Goal: Task Accomplishment & Management: Complete application form

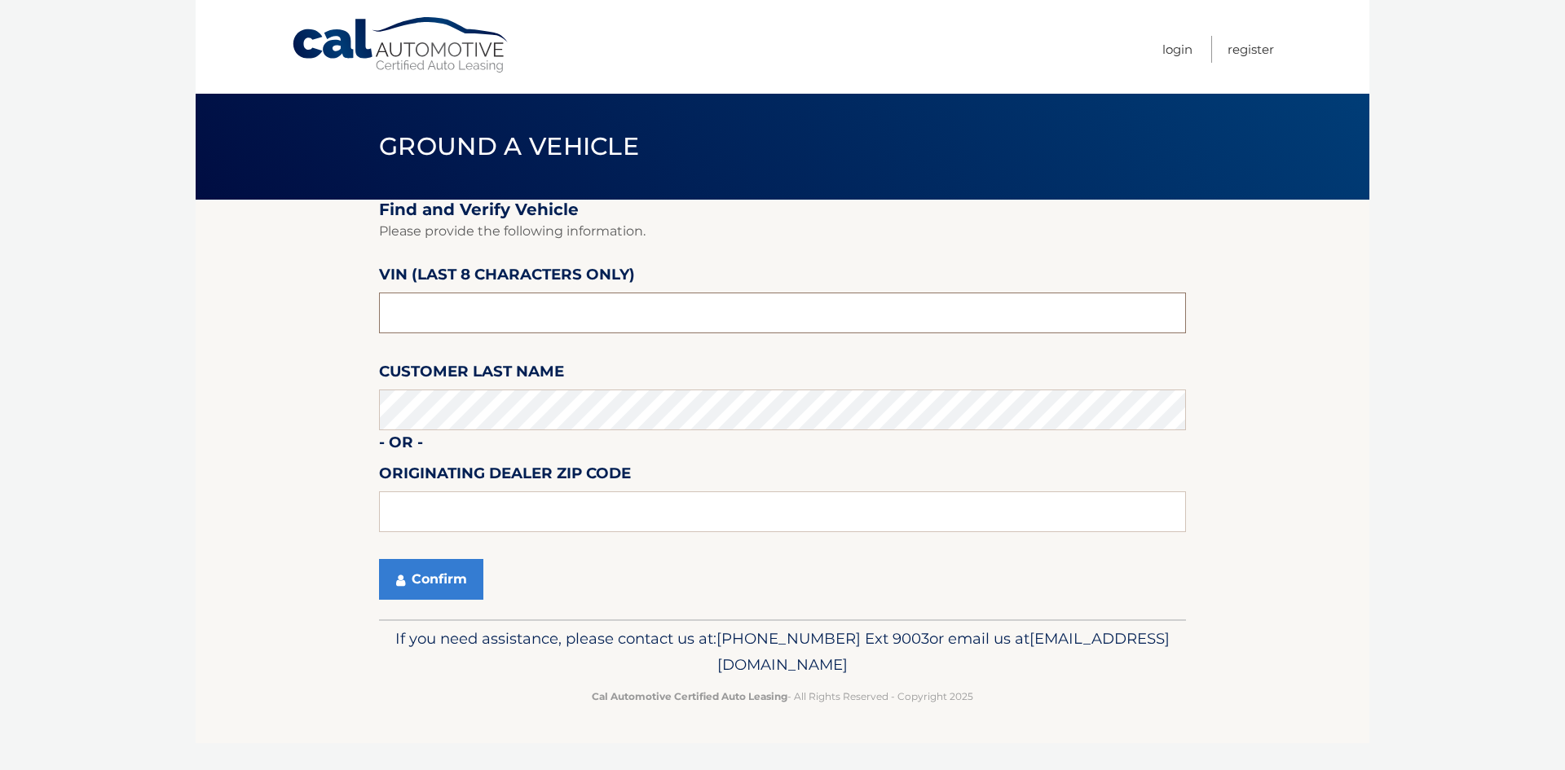
click at [593, 320] on input "text" at bounding box center [782, 313] width 807 height 41
type input "n3207703"
click at [433, 574] on button "Confirm" at bounding box center [431, 579] width 104 height 41
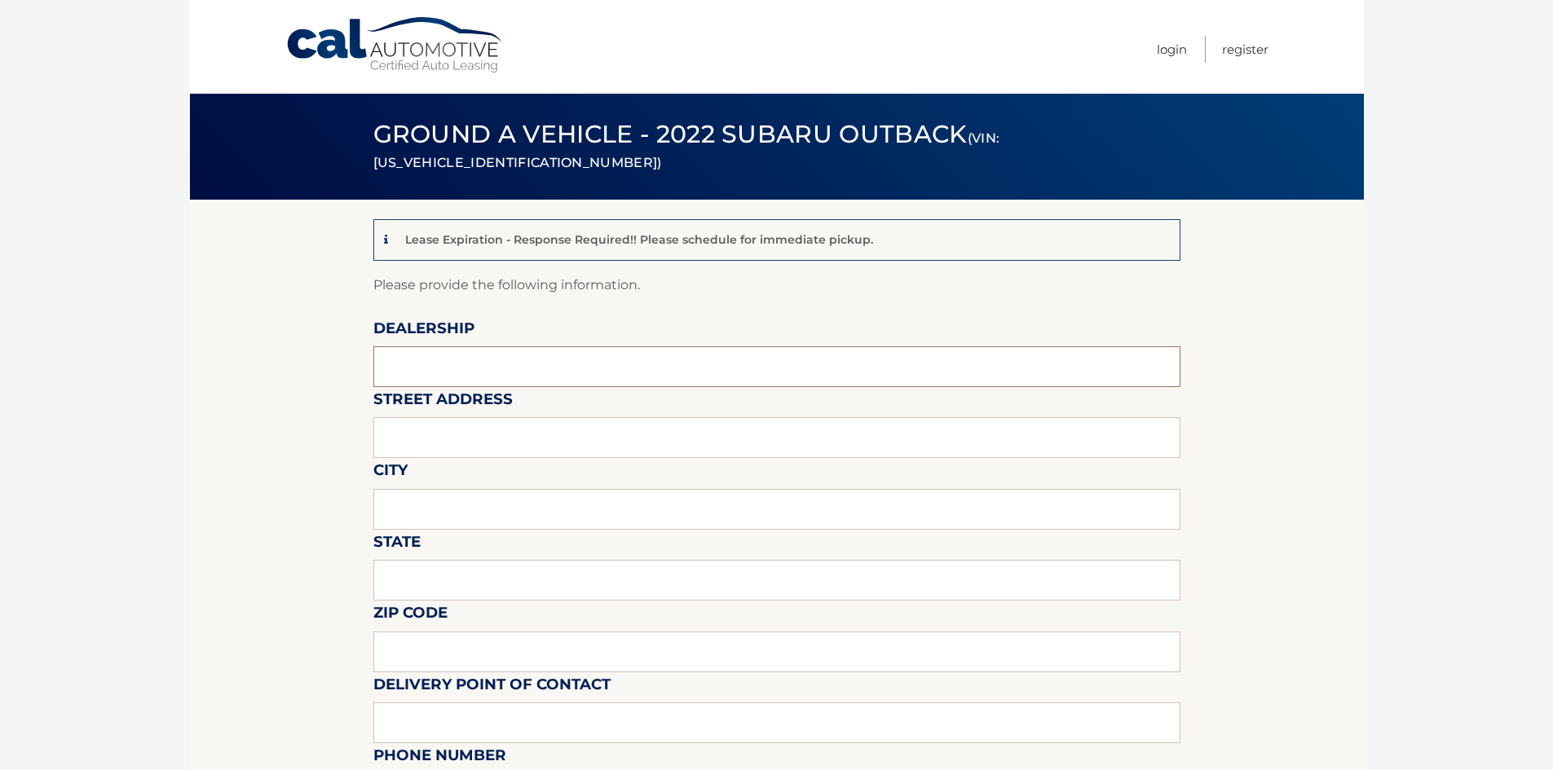
click at [479, 362] on input "text" at bounding box center [776, 366] width 807 height 41
type input "[PERSON_NAME]"
type input "[STREET_ADDRESS][PERSON_NAME]"
type input "Valley Stream"
type input "NY"
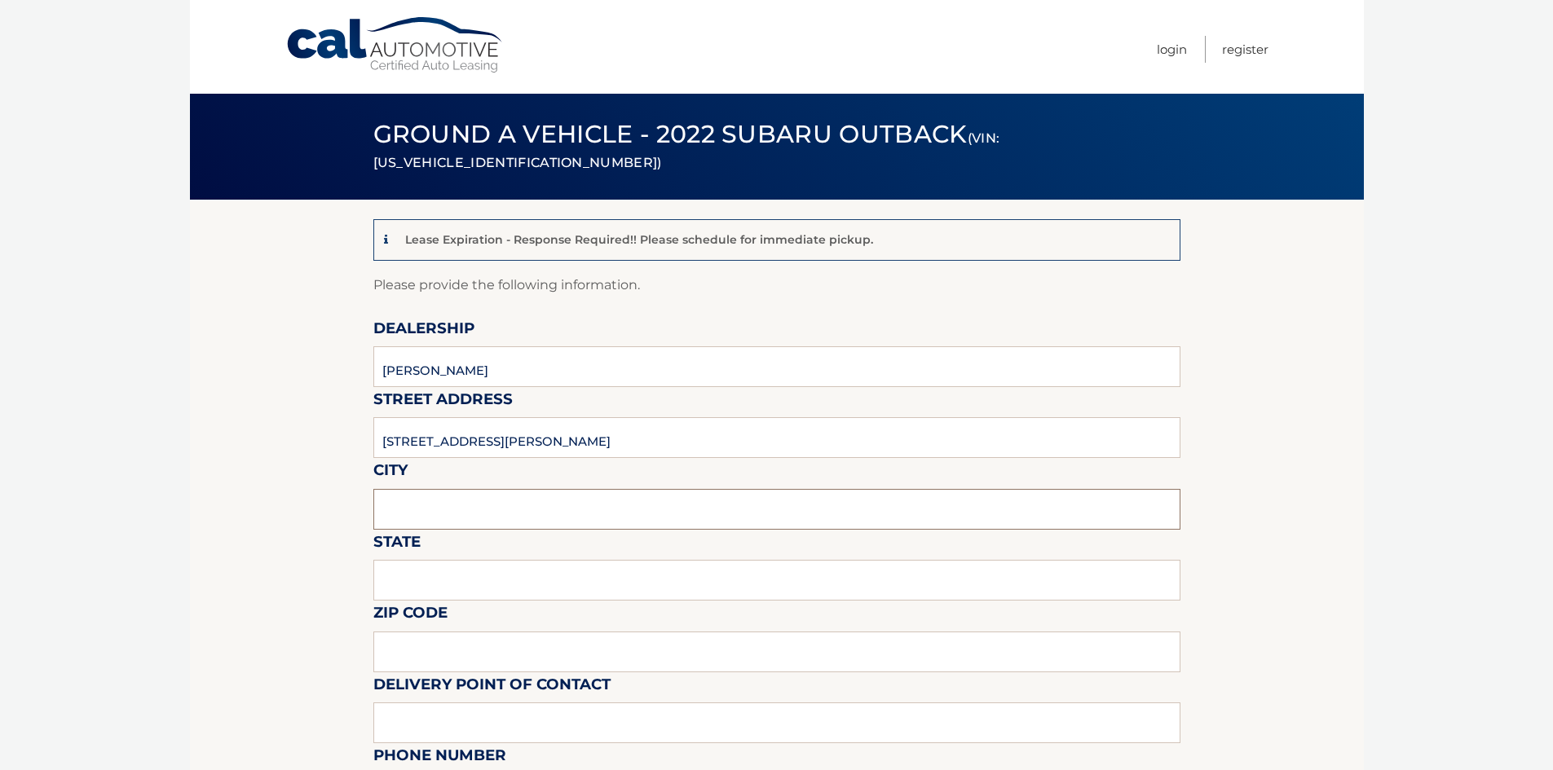
type input "11580"
type input "[PERSON_NAME]"
type input "5168258700"
type input "[EMAIL_ADDRESS][DOMAIN_NAME]"
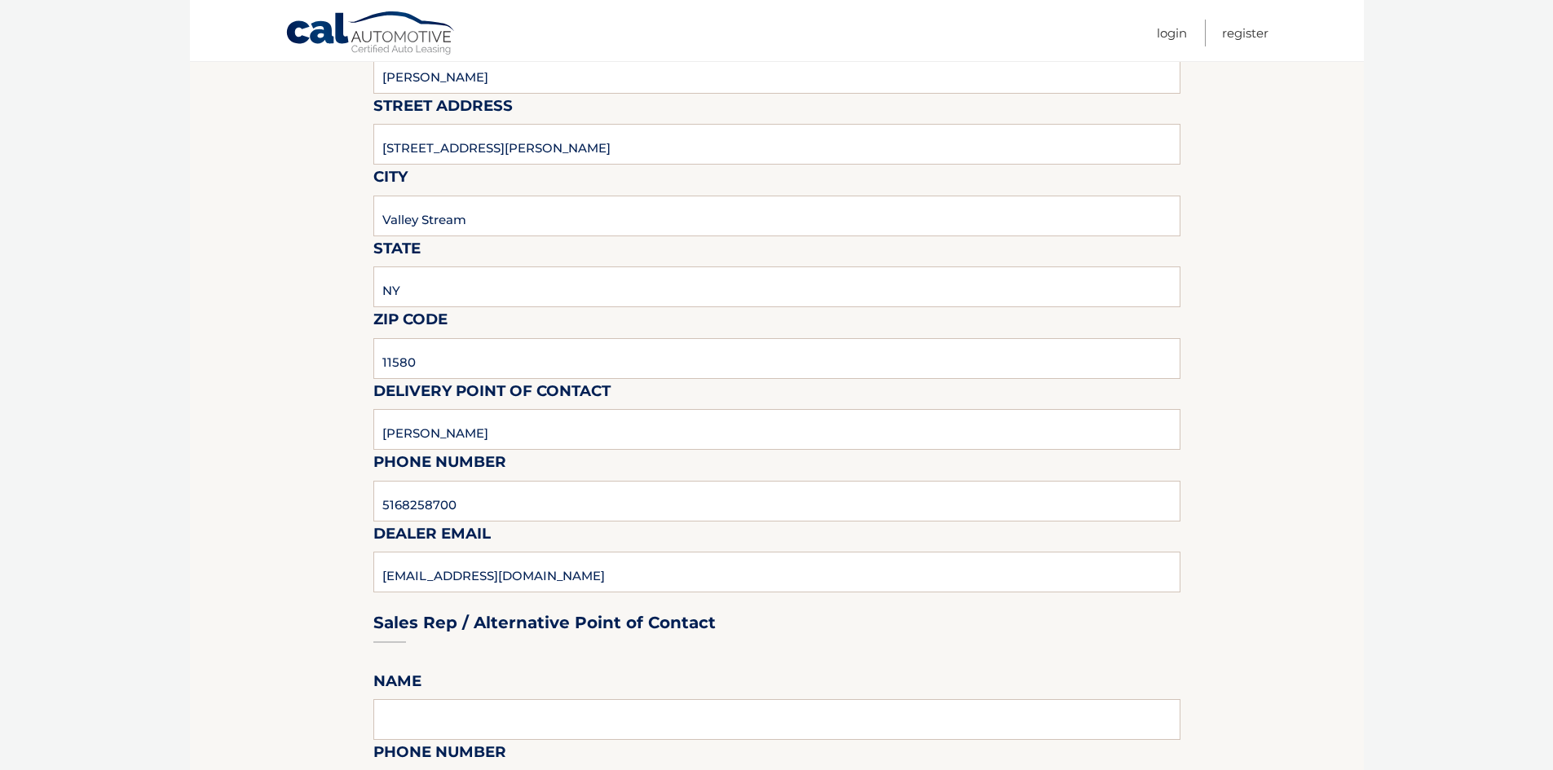
scroll to position [326, 0]
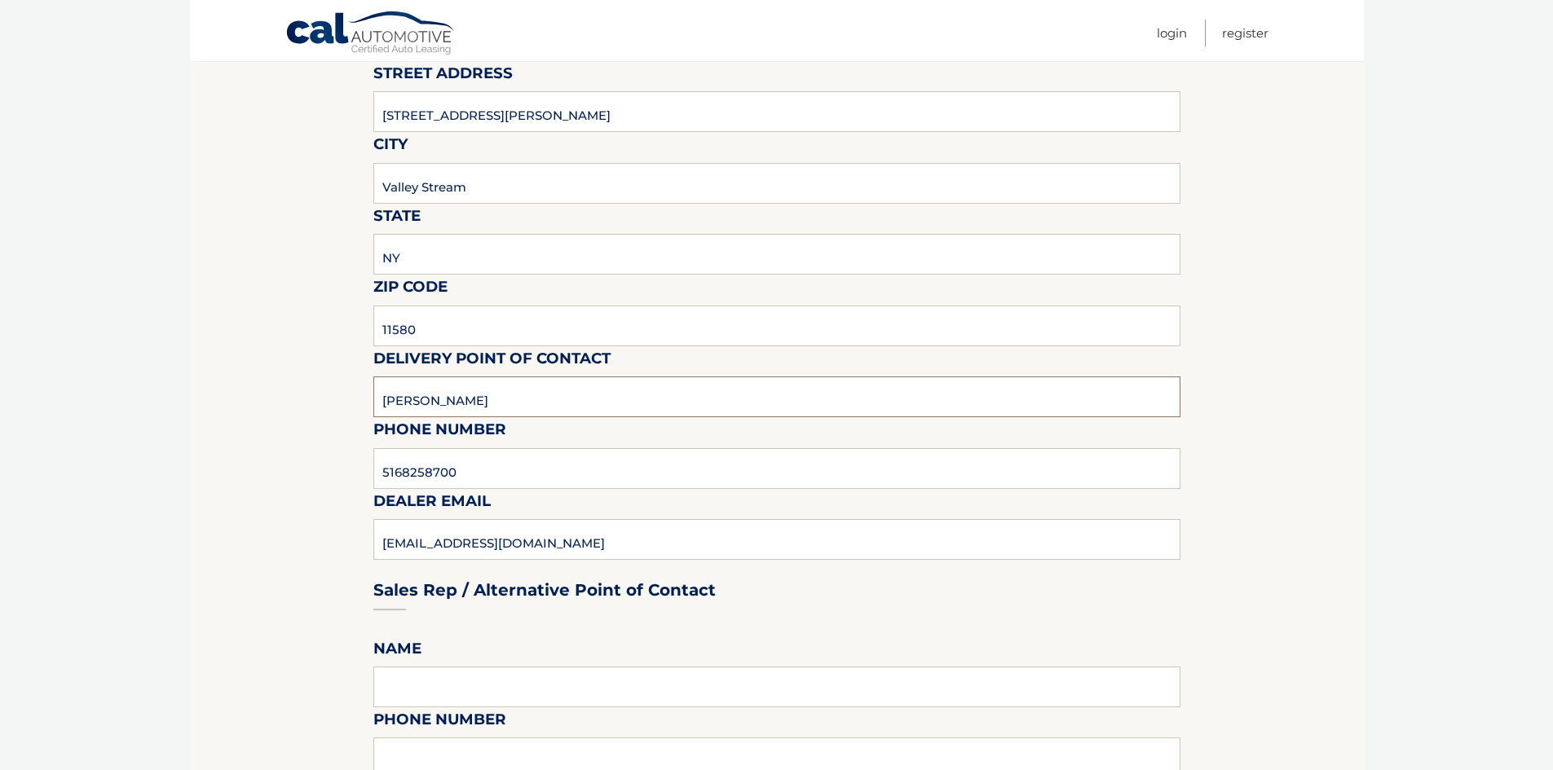
click at [495, 403] on input "[PERSON_NAME]" at bounding box center [776, 397] width 807 height 41
drag, startPoint x: 495, startPoint y: 403, endPoint x: 288, endPoint y: 398, distance: 207.1
click at [288, 398] on section "Lease Expiration - Response Required!! Please schedule for immediate pickup. Pl…" at bounding box center [777, 767] width 1174 height 1786
type input "[PERSON_NAME]"
click at [1235, 434] on section "Lease Expiration - Response Required!! Please schedule for immediate pickup. Pl…" at bounding box center [777, 767] width 1174 height 1786
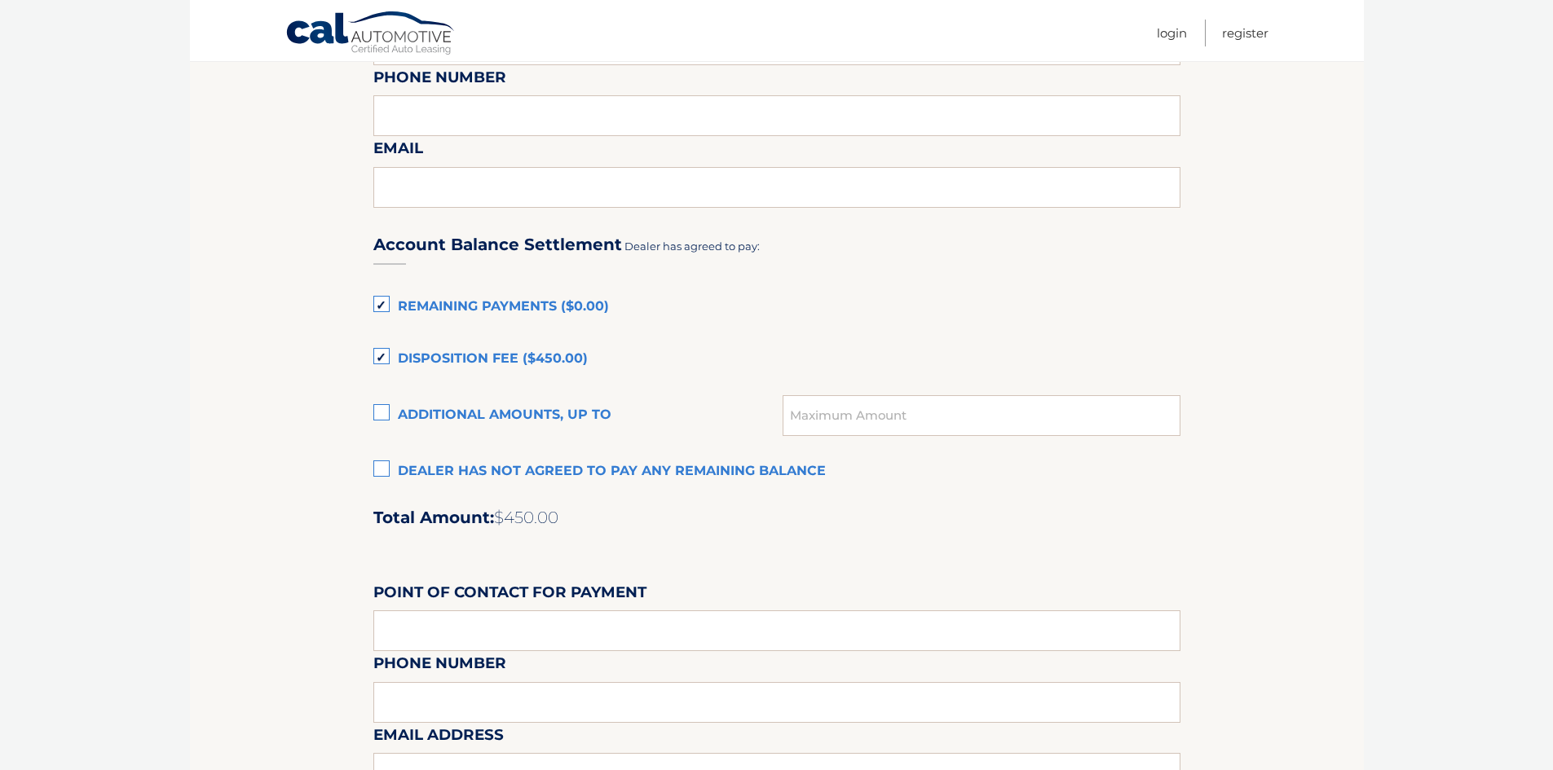
scroll to position [978, 0]
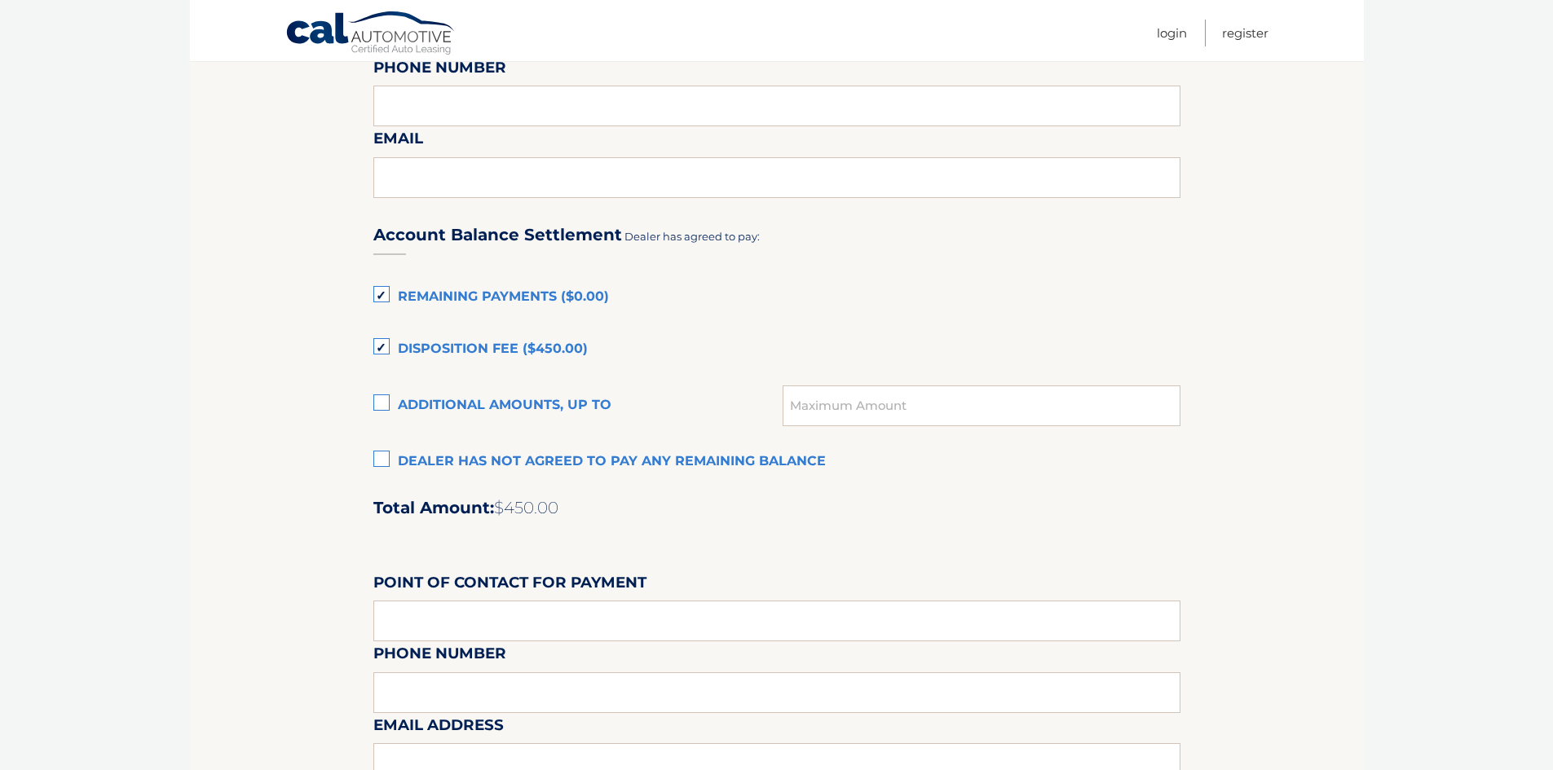
click at [382, 460] on label "Dealer has not agreed to pay any remaining balance" at bounding box center [776, 462] width 807 height 33
click at [0, 0] on input "Dealer has not agreed to pay any remaining balance" at bounding box center [0, 0] width 0 height 0
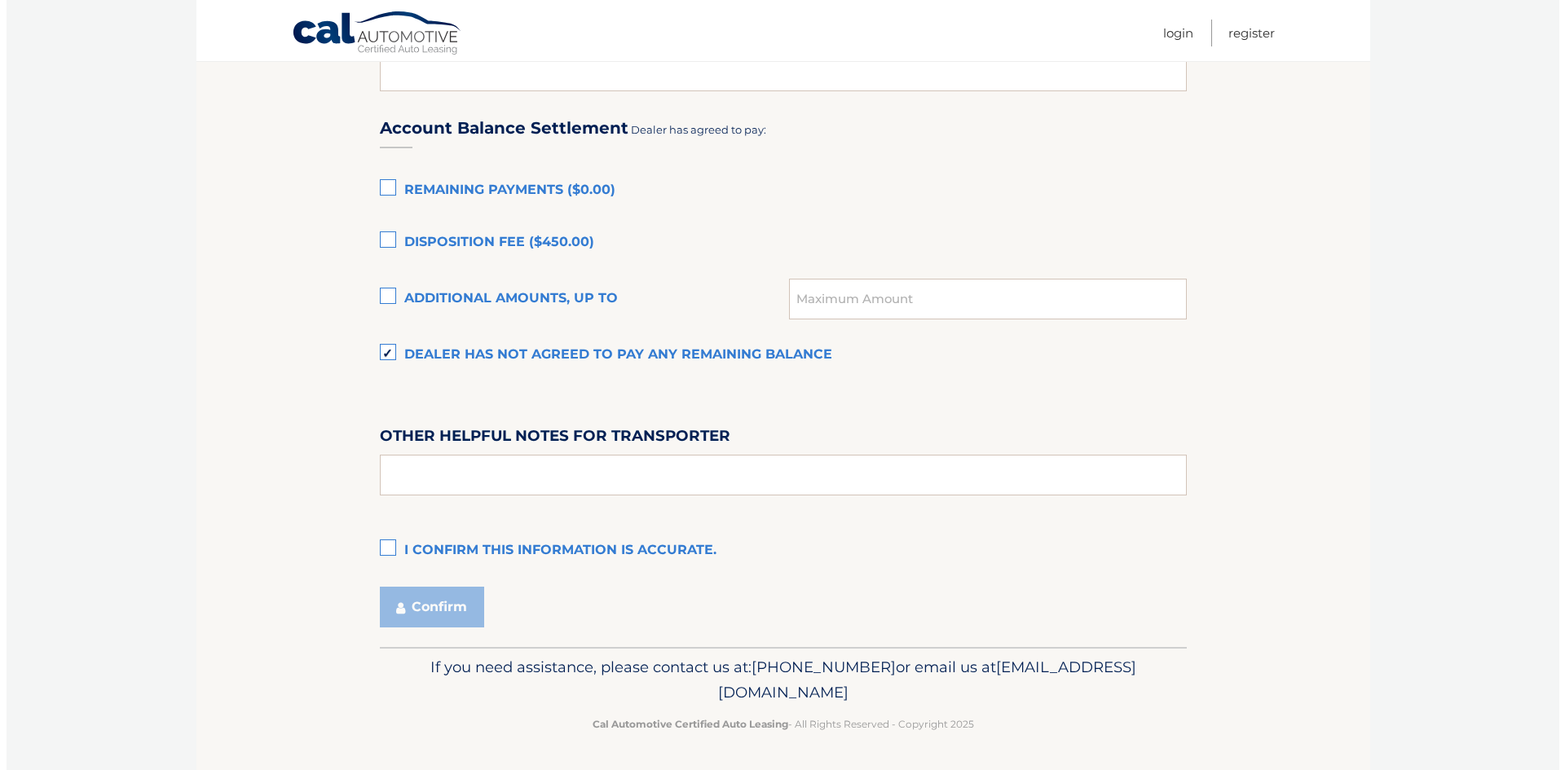
scroll to position [1086, 0]
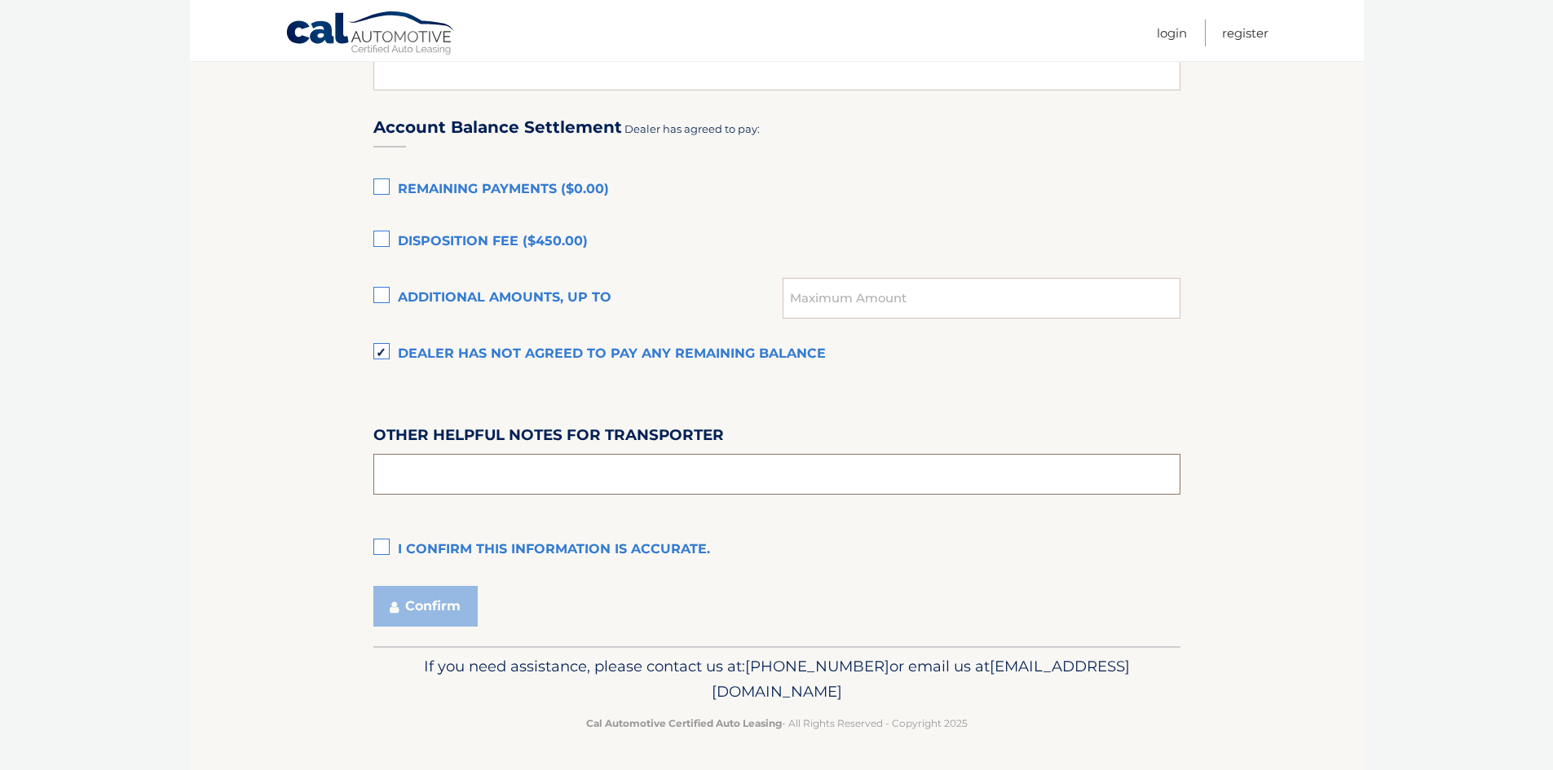
click at [478, 479] on input "text" at bounding box center [776, 474] width 807 height 41
type input "vehicle at 164 E Lincoln Ave Valley Stream"
click at [379, 549] on label "I confirm this information is accurate." at bounding box center [776, 550] width 807 height 33
click at [0, 0] on input "I confirm this information is accurate." at bounding box center [0, 0] width 0 height 0
click at [412, 607] on button "Confirm" at bounding box center [425, 606] width 104 height 41
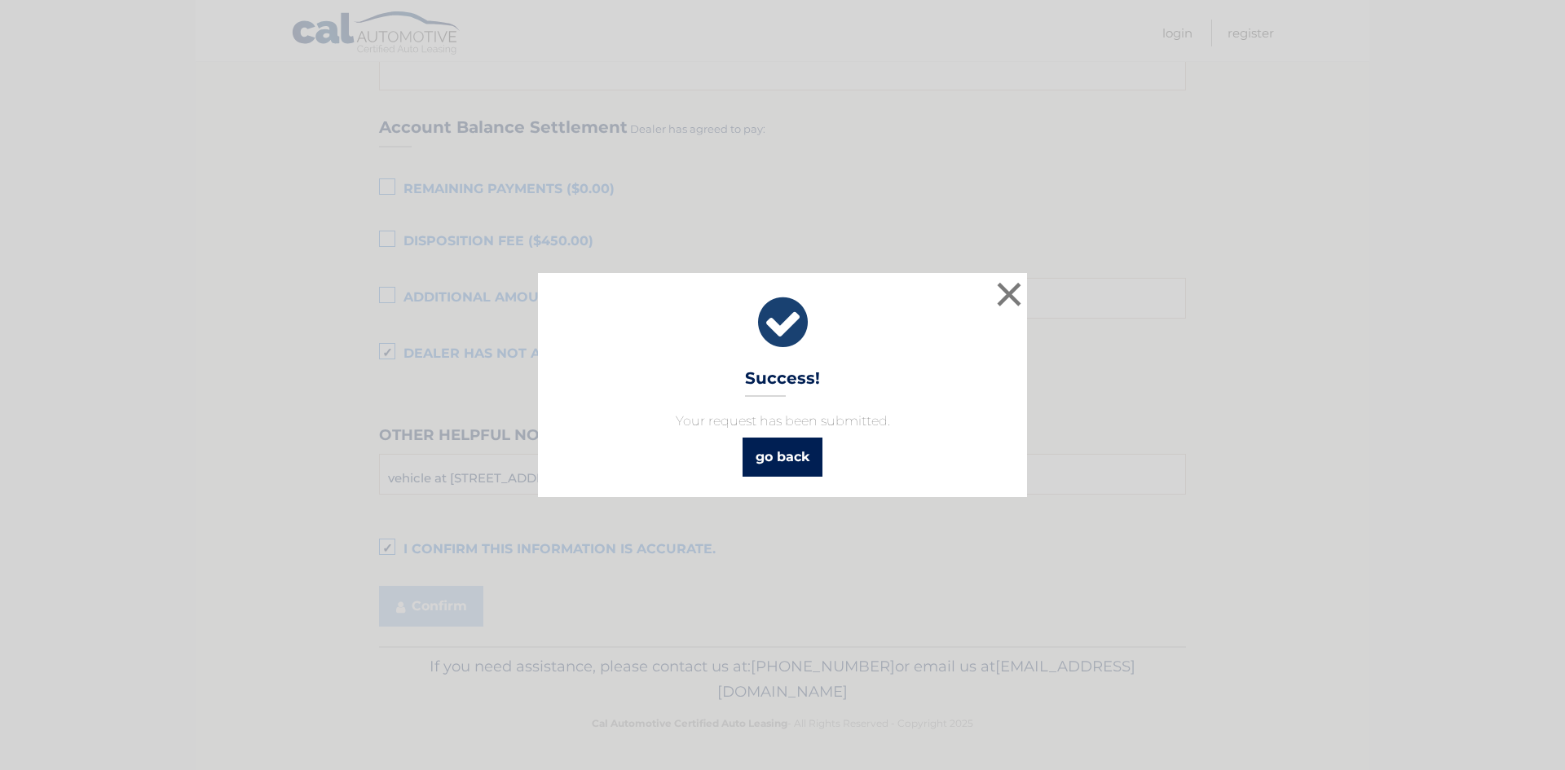
click at [791, 460] on link "go back" at bounding box center [783, 457] width 80 height 39
